Goal: Transaction & Acquisition: Purchase product/service

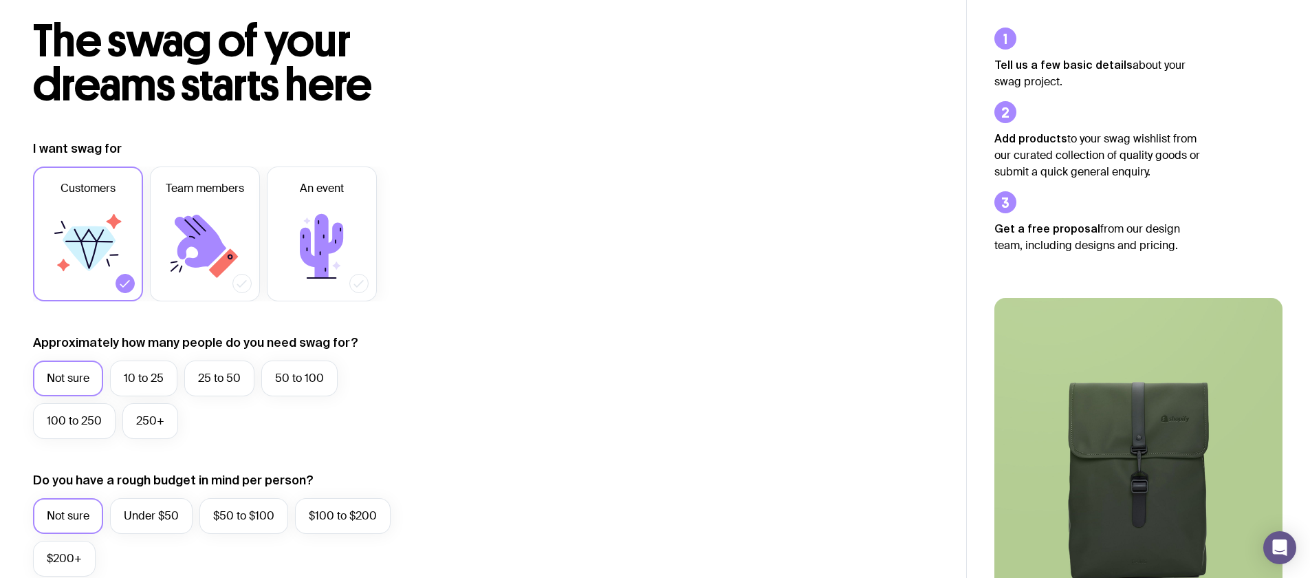
scroll to position [107, 0]
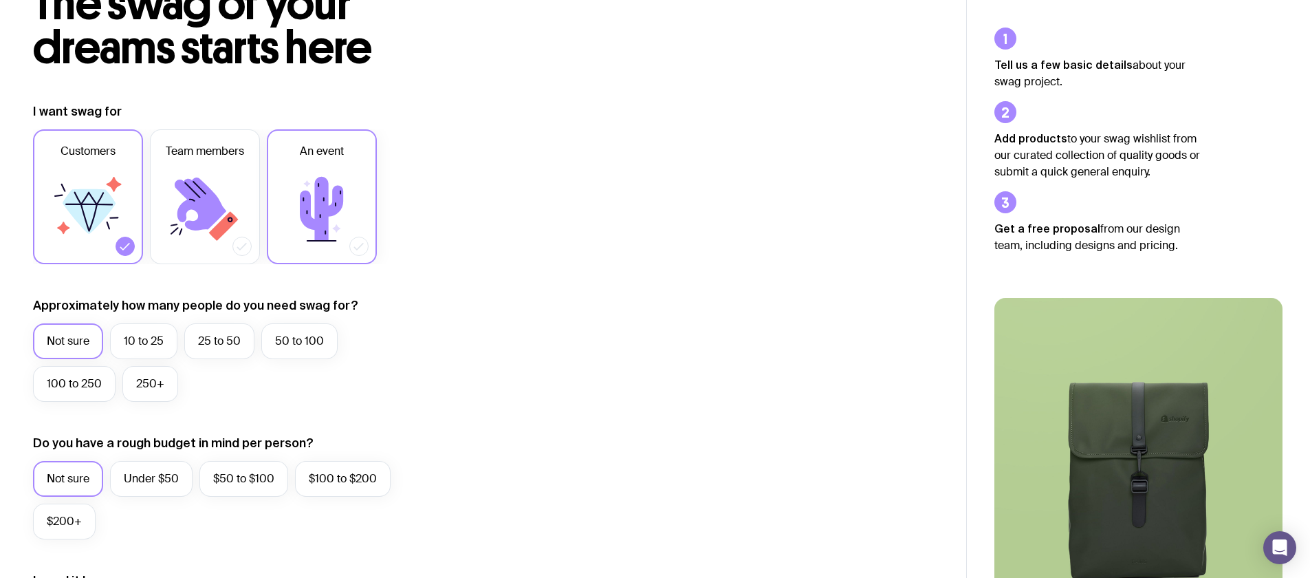
click at [328, 196] on icon at bounding box center [322, 209] width 83 height 83
click at [0, 0] on input "An event" at bounding box center [0, 0] width 0 height 0
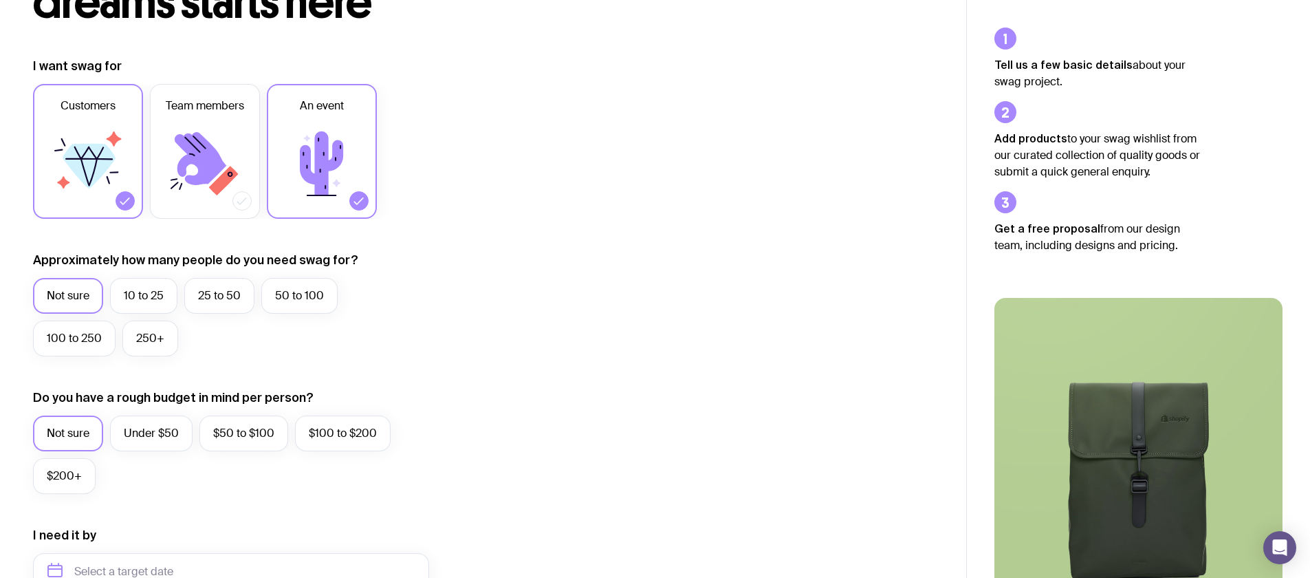
scroll to position [161, 0]
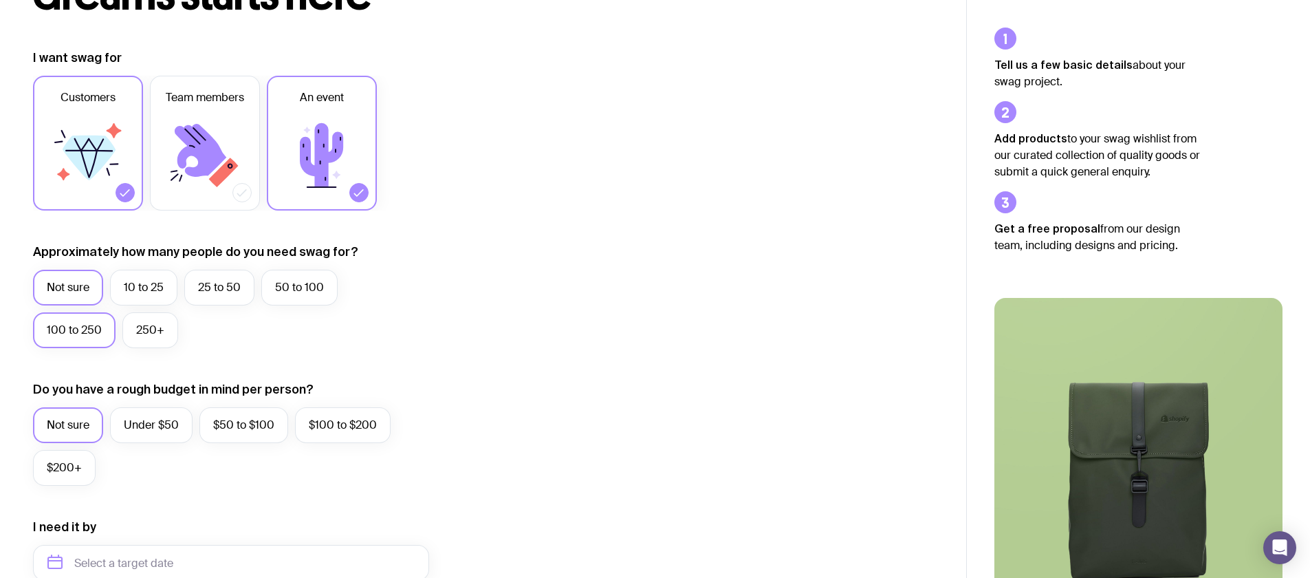
click at [76, 335] on label "100 to 250" at bounding box center [74, 330] width 83 height 36
click at [0, 0] on input "100 to 250" at bounding box center [0, 0] width 0 height 0
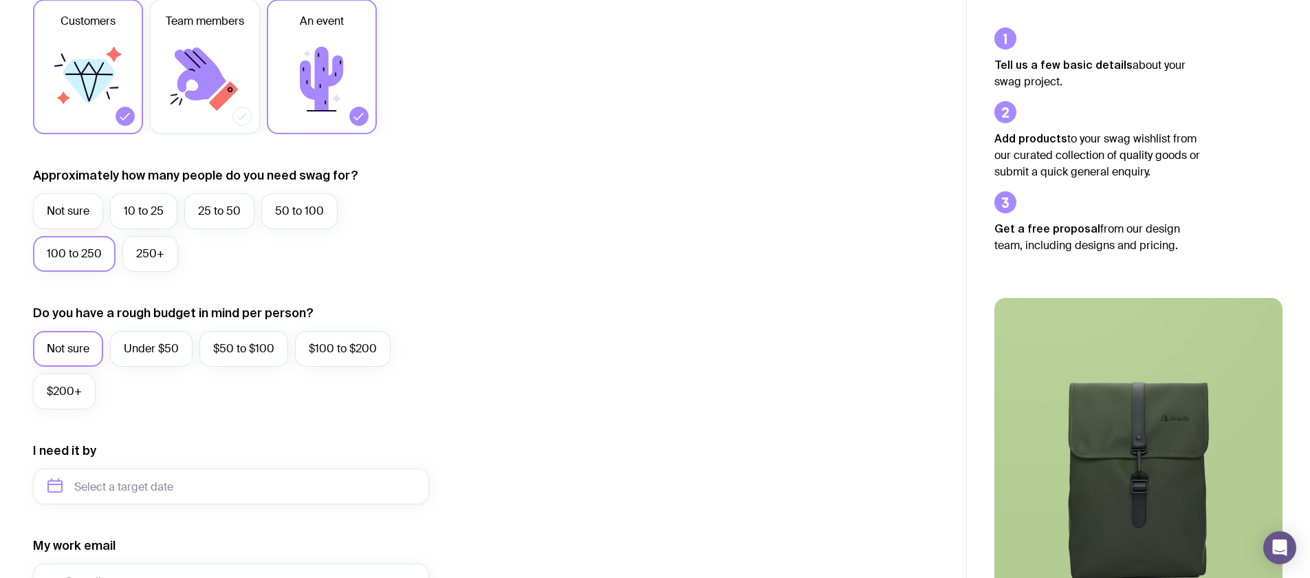
scroll to position [294, 0]
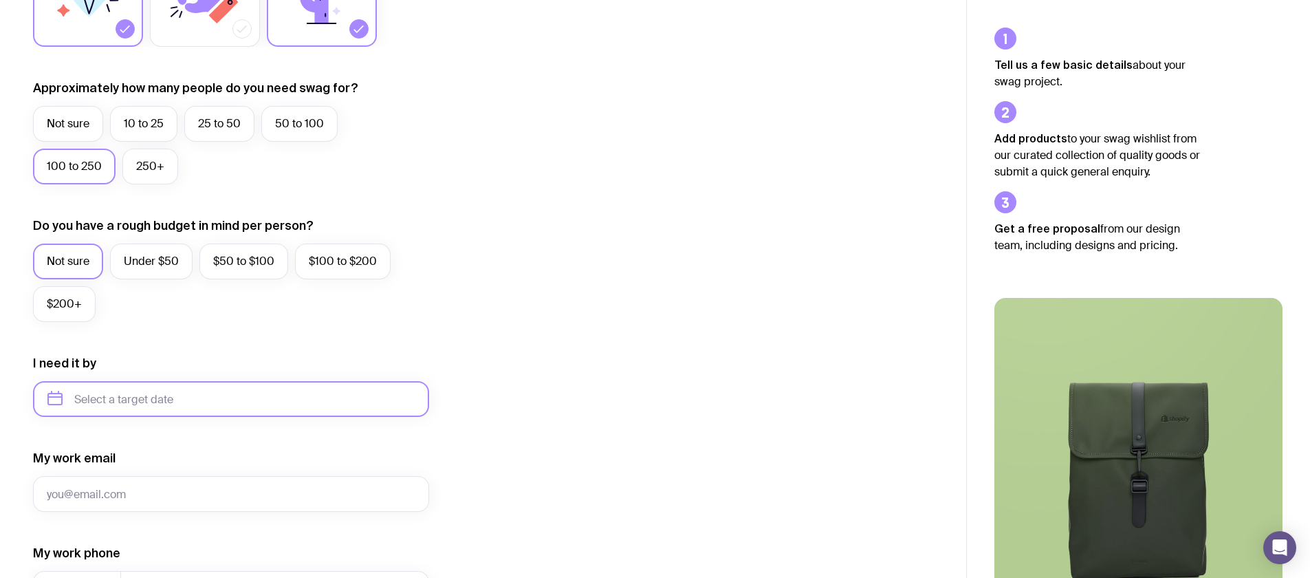
click at [162, 404] on input "text" at bounding box center [231, 399] width 396 height 36
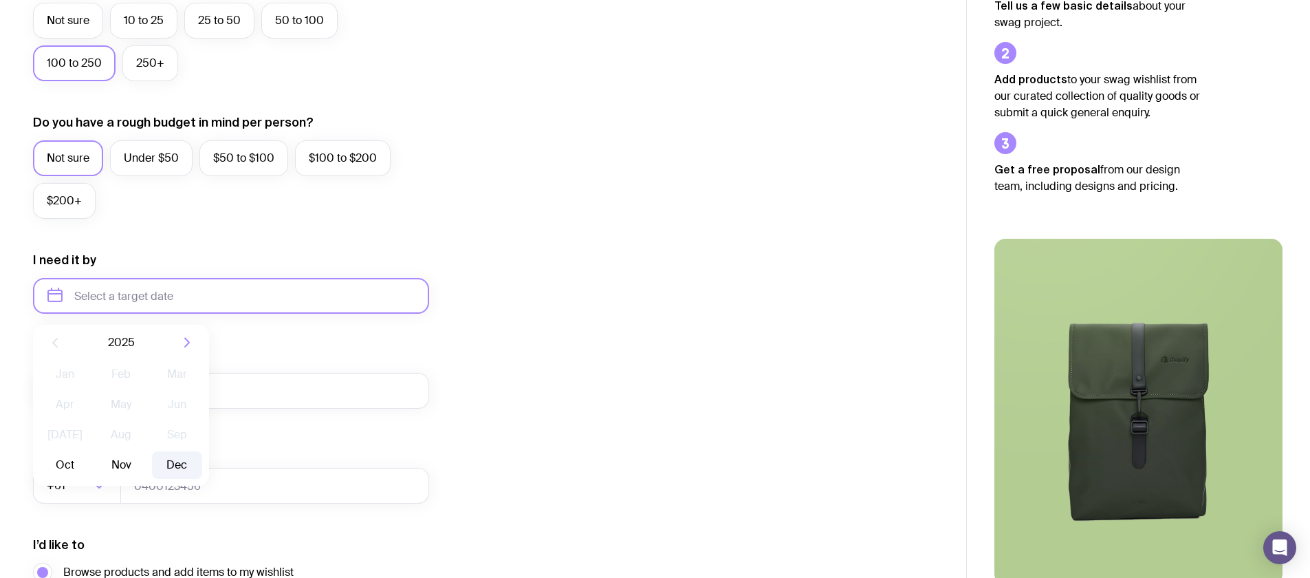
scroll to position [452, 0]
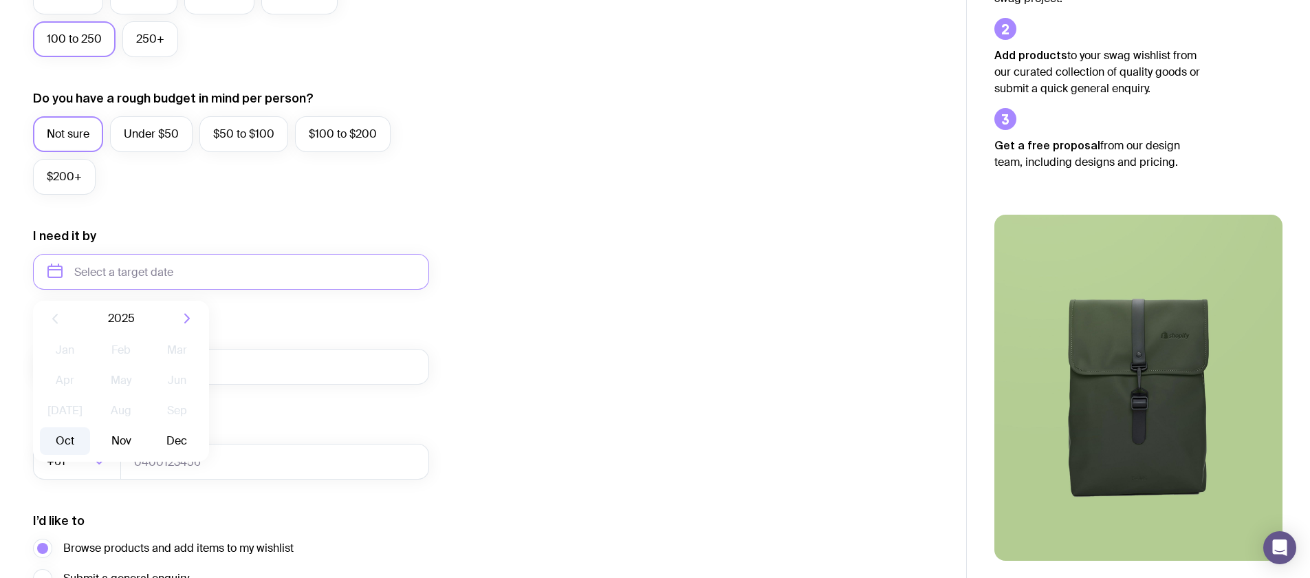
click at [64, 442] on button "Oct" at bounding box center [65, 441] width 50 height 28
type input "[DATE]"
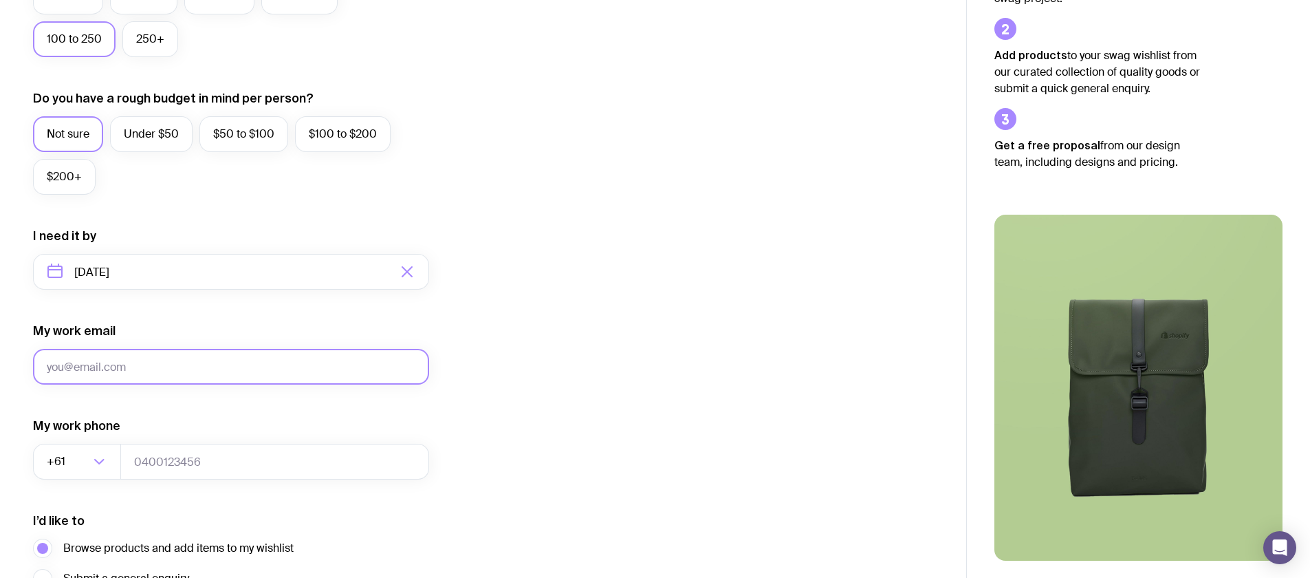
click at [152, 369] on input "My work email" at bounding box center [231, 367] width 396 height 36
type input "[PERSON_NAME][EMAIL_ADDRESS][DOMAIN_NAME]"
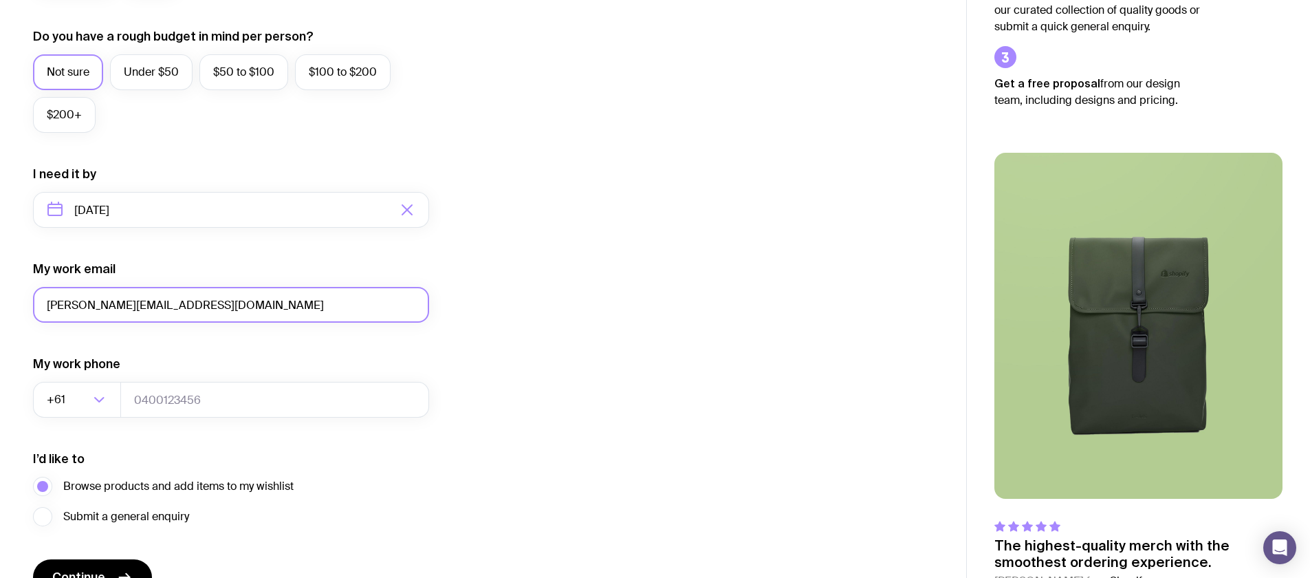
scroll to position [591, 0]
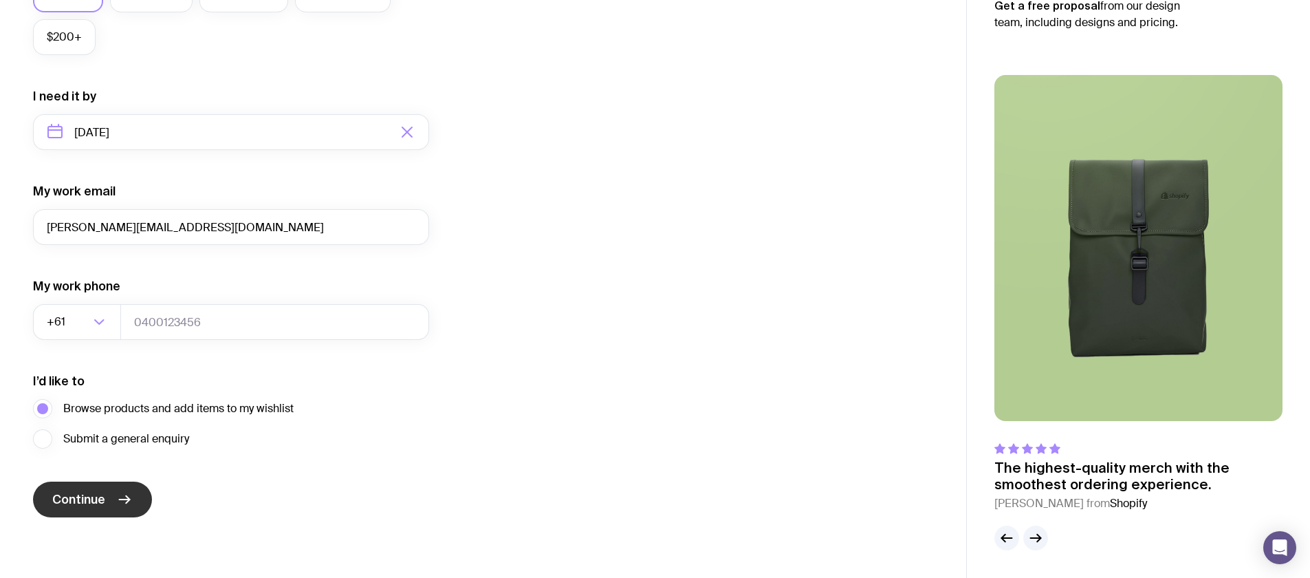
click at [96, 496] on span "Continue" at bounding box center [78, 499] width 53 height 17
click at [294, 320] on input "tel" at bounding box center [274, 322] width 309 height 36
type input "61421888691"
drag, startPoint x: 94, startPoint y: 521, endPoint x: 91, endPoint y: 511, distance: 10.2
click at [93, 519] on div "The swag of your dreams starts here I want swag for Customers Team members An e…" at bounding box center [483, 24] width 966 height 1052
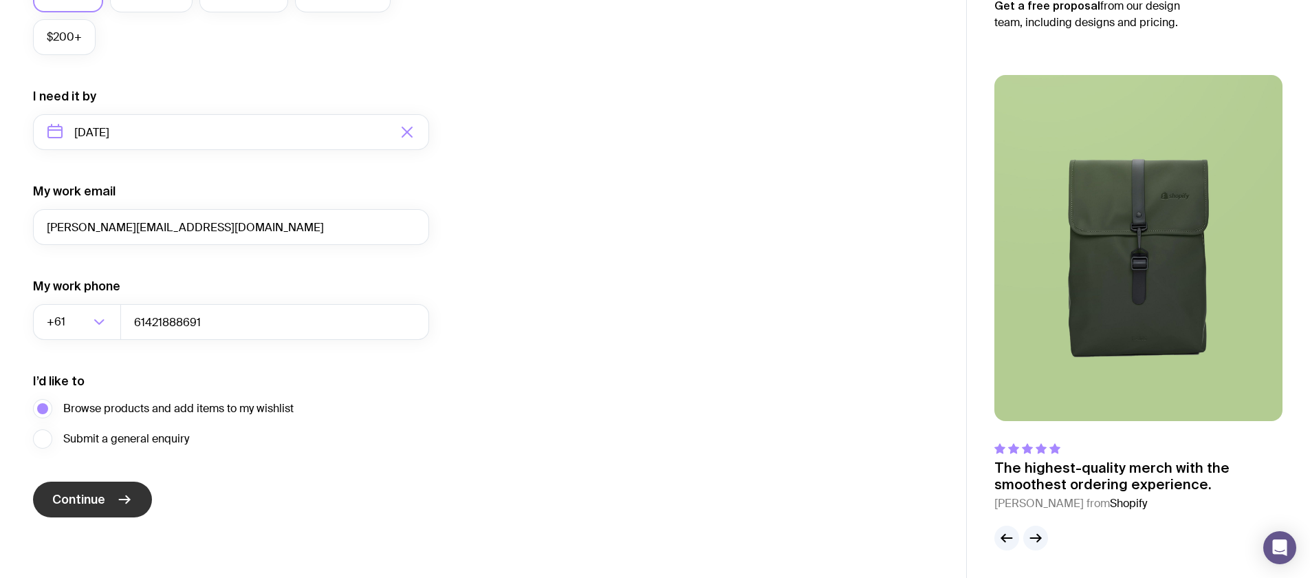
drag, startPoint x: 93, startPoint y: 505, endPoint x: 303, endPoint y: 490, distance: 211.0
click at [93, 505] on span "Continue" at bounding box center [78, 499] width 53 height 17
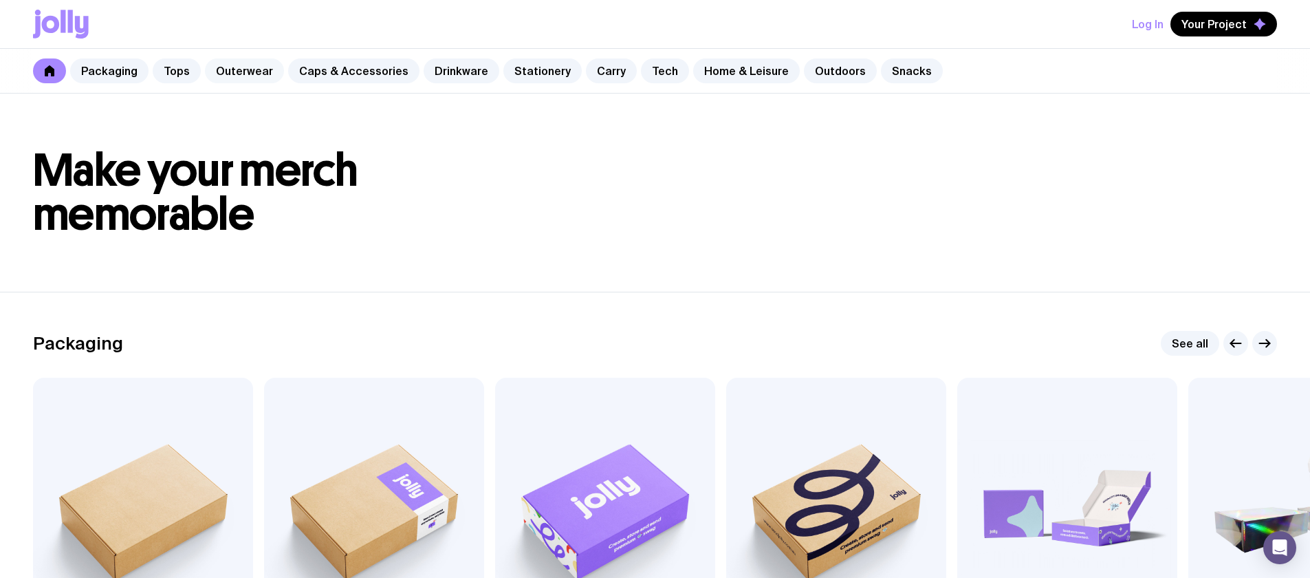
click at [235, 74] on link "Outerwear" at bounding box center [244, 70] width 79 height 25
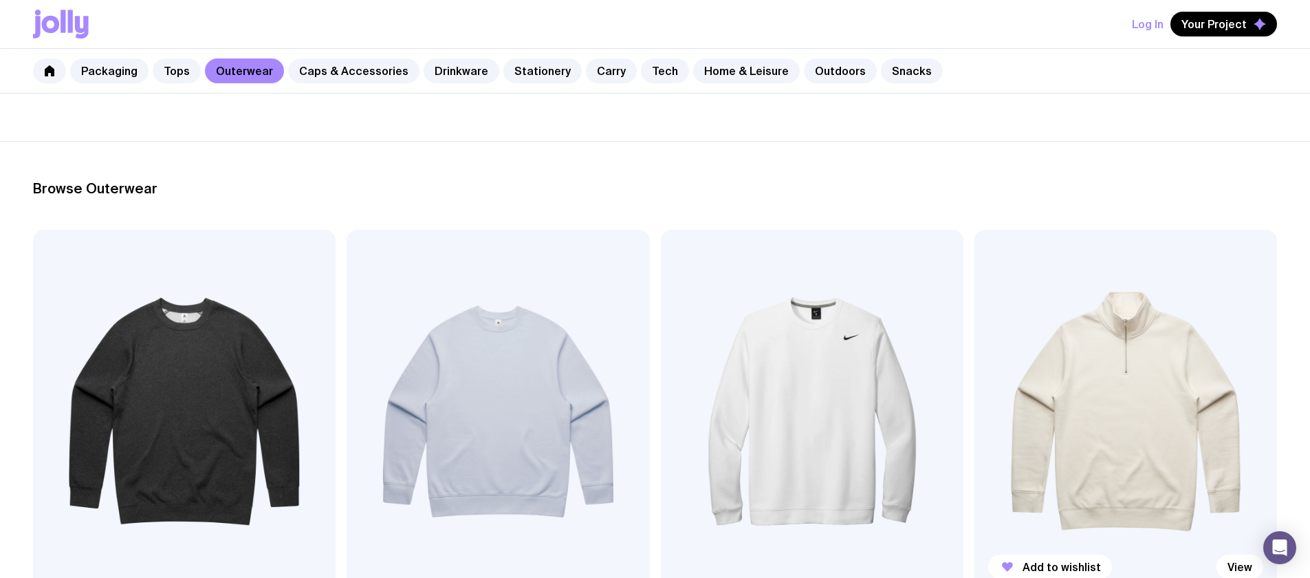
scroll to position [159, 0]
